Goal: Task Accomplishment & Management: Manage account settings

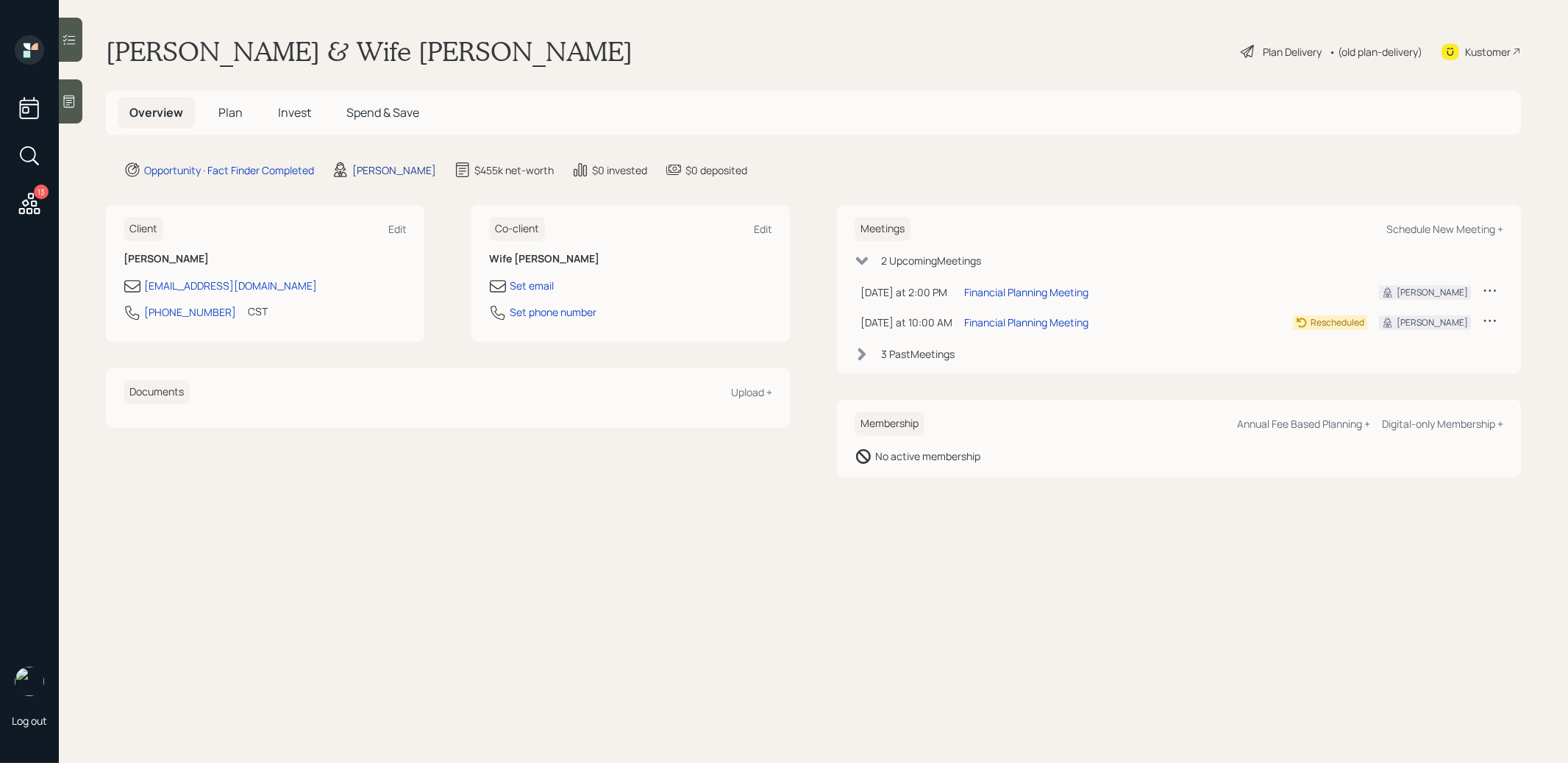
click at [379, 167] on div "[PERSON_NAME]" at bounding box center [395, 170] width 84 height 16
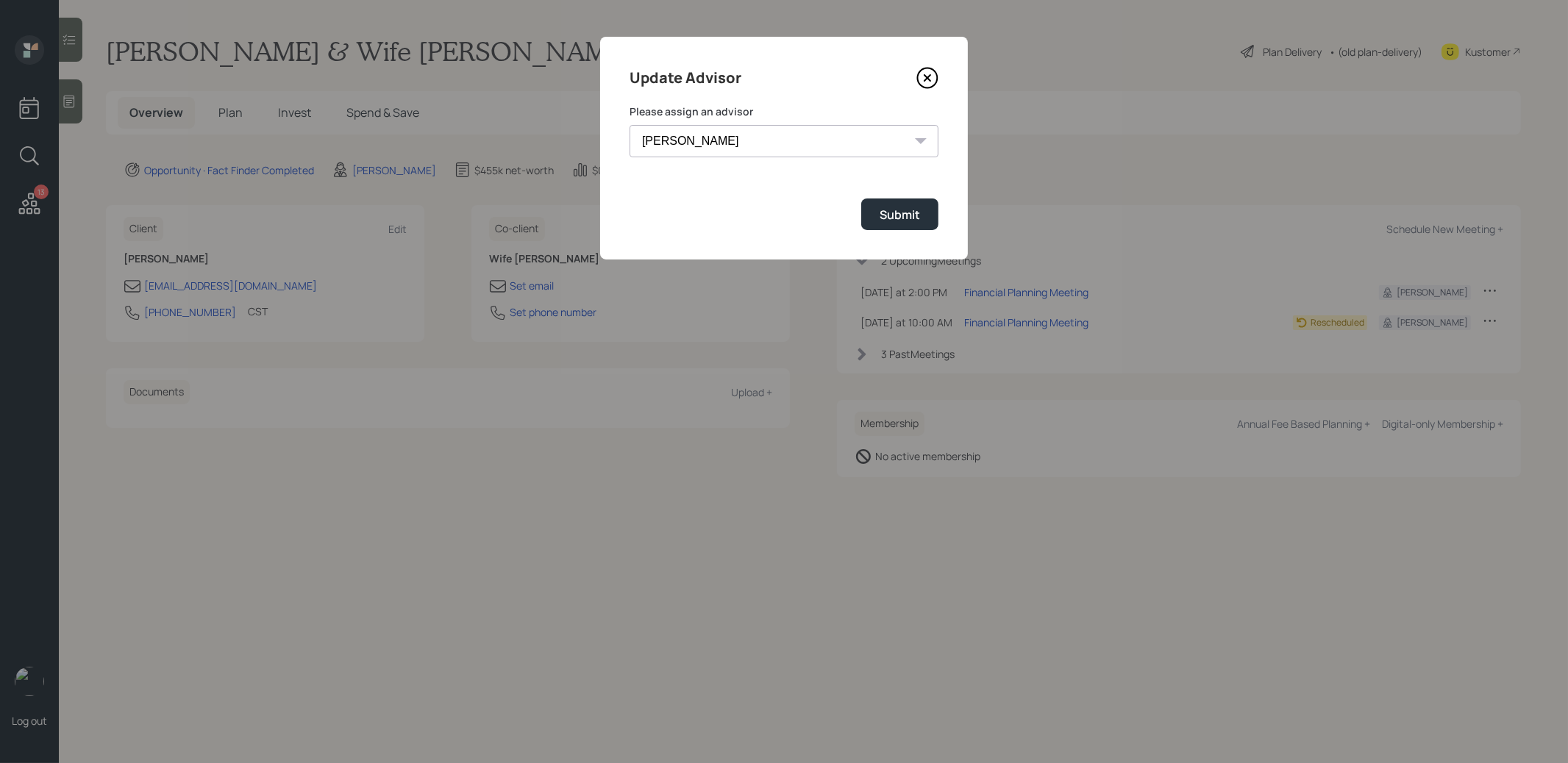
click at [731, 139] on select "[PERSON_NAME] [PERSON_NAME] [PERSON_NAME] [PERSON_NAME] End [PERSON_NAME] [PERS…" at bounding box center [784, 141] width 309 height 33
select select "8b79112e-3cfb-44f9-89e7-15267fe946c1"
click at [630, 125] on select "[PERSON_NAME] [PERSON_NAME] [PERSON_NAME] [PERSON_NAME] End [PERSON_NAME] [PERS…" at bounding box center [784, 141] width 309 height 33
click at [906, 212] on div "Submit" at bounding box center [899, 214] width 40 height 16
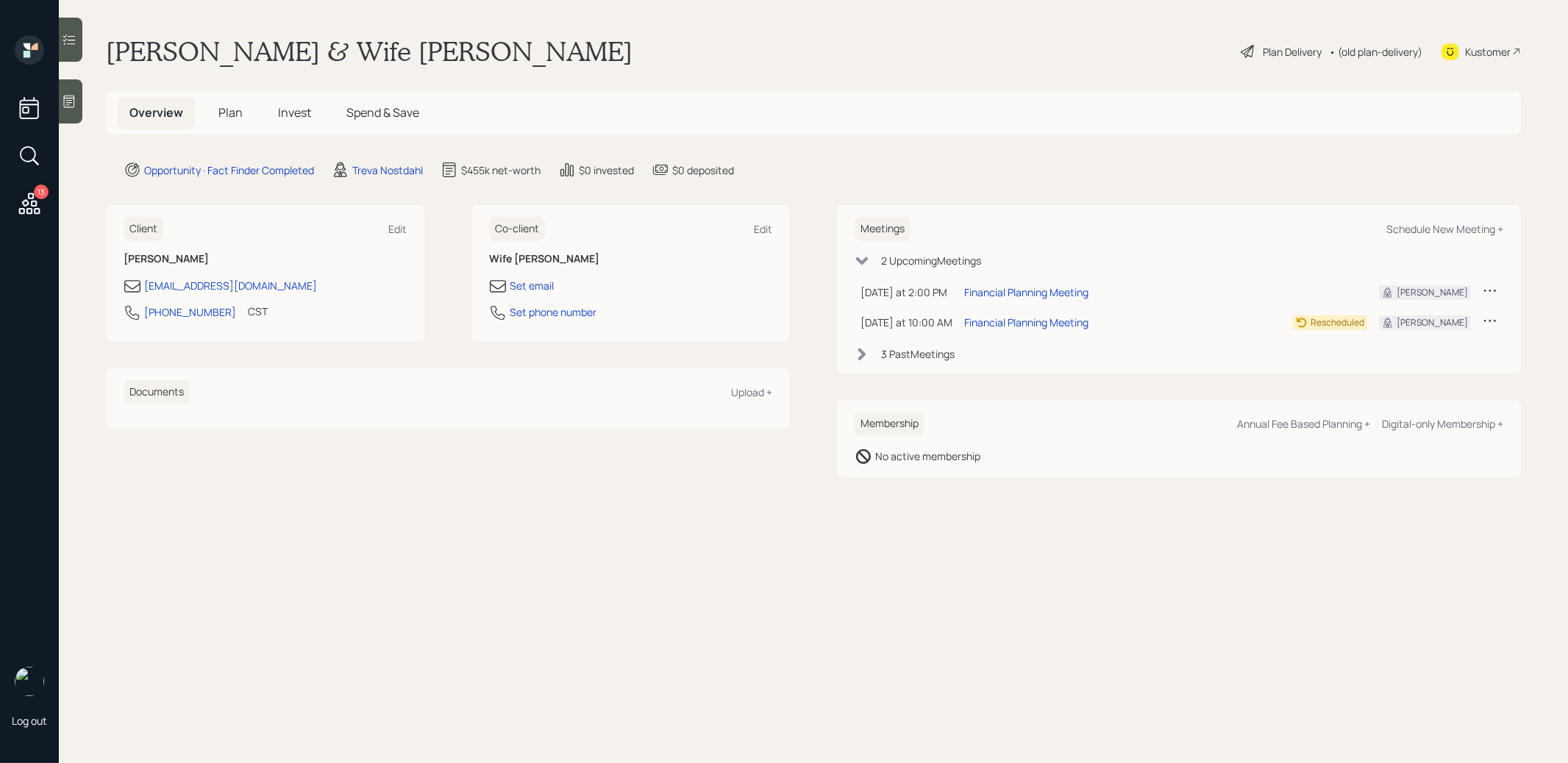
click at [232, 116] on span "Plan" at bounding box center [231, 112] width 24 height 16
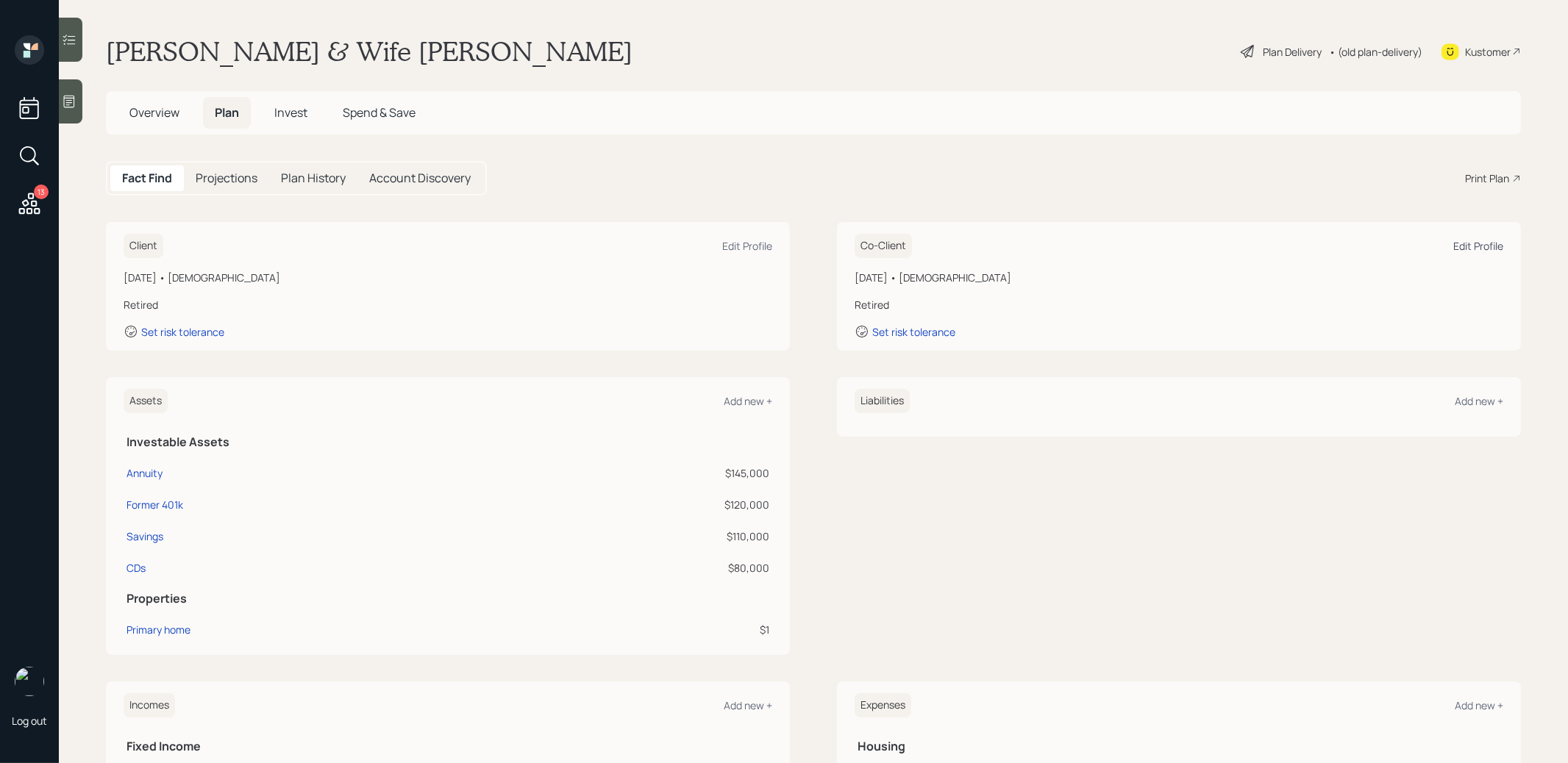
click at [1486, 242] on div "Edit Profile" at bounding box center [1479, 246] width 50 height 14
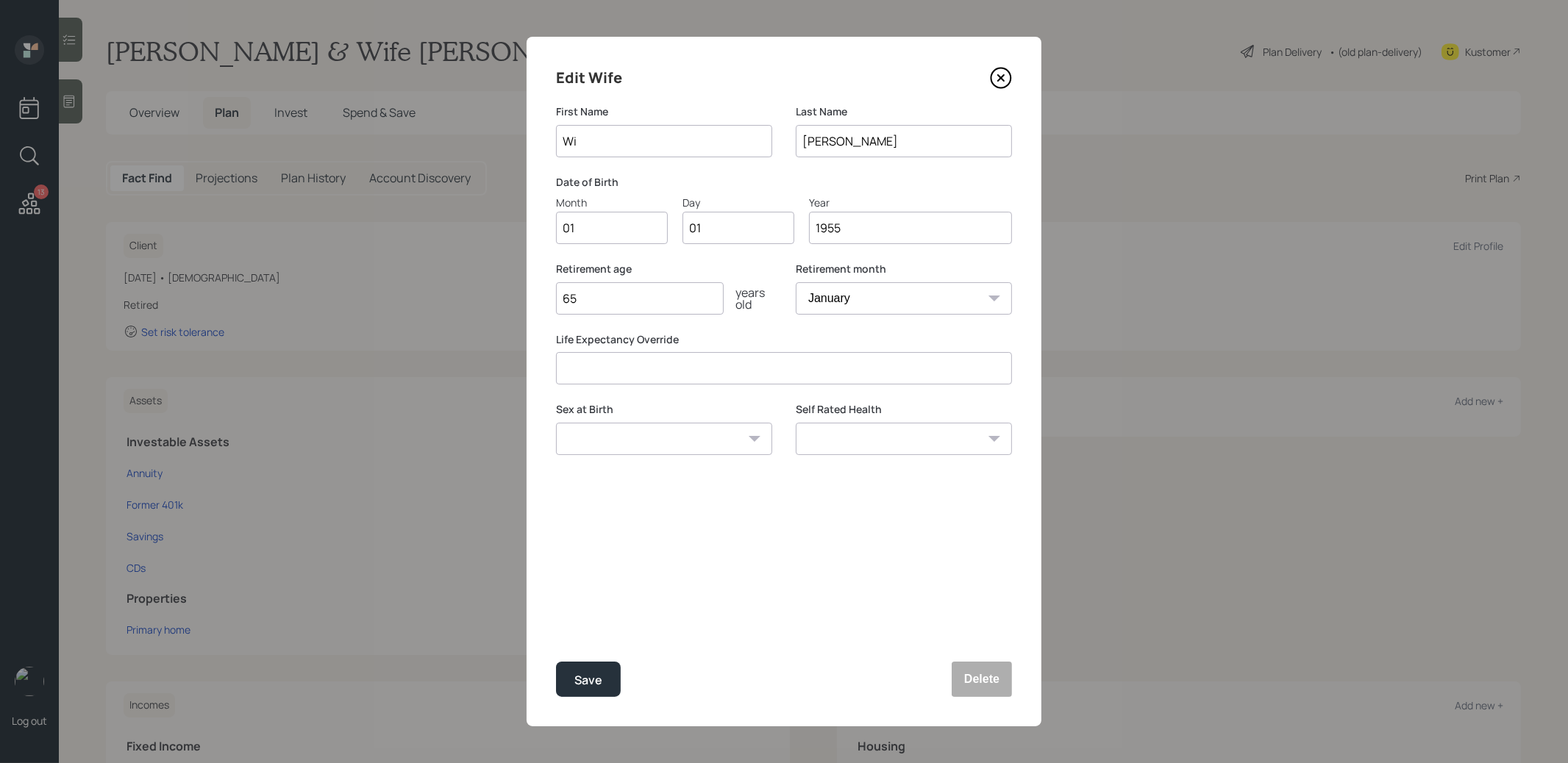
type input "W"
type input "Mrs."
click at [587, 678] on div "Save" at bounding box center [588, 680] width 28 height 20
